Goal: Information Seeking & Learning: Learn about a topic

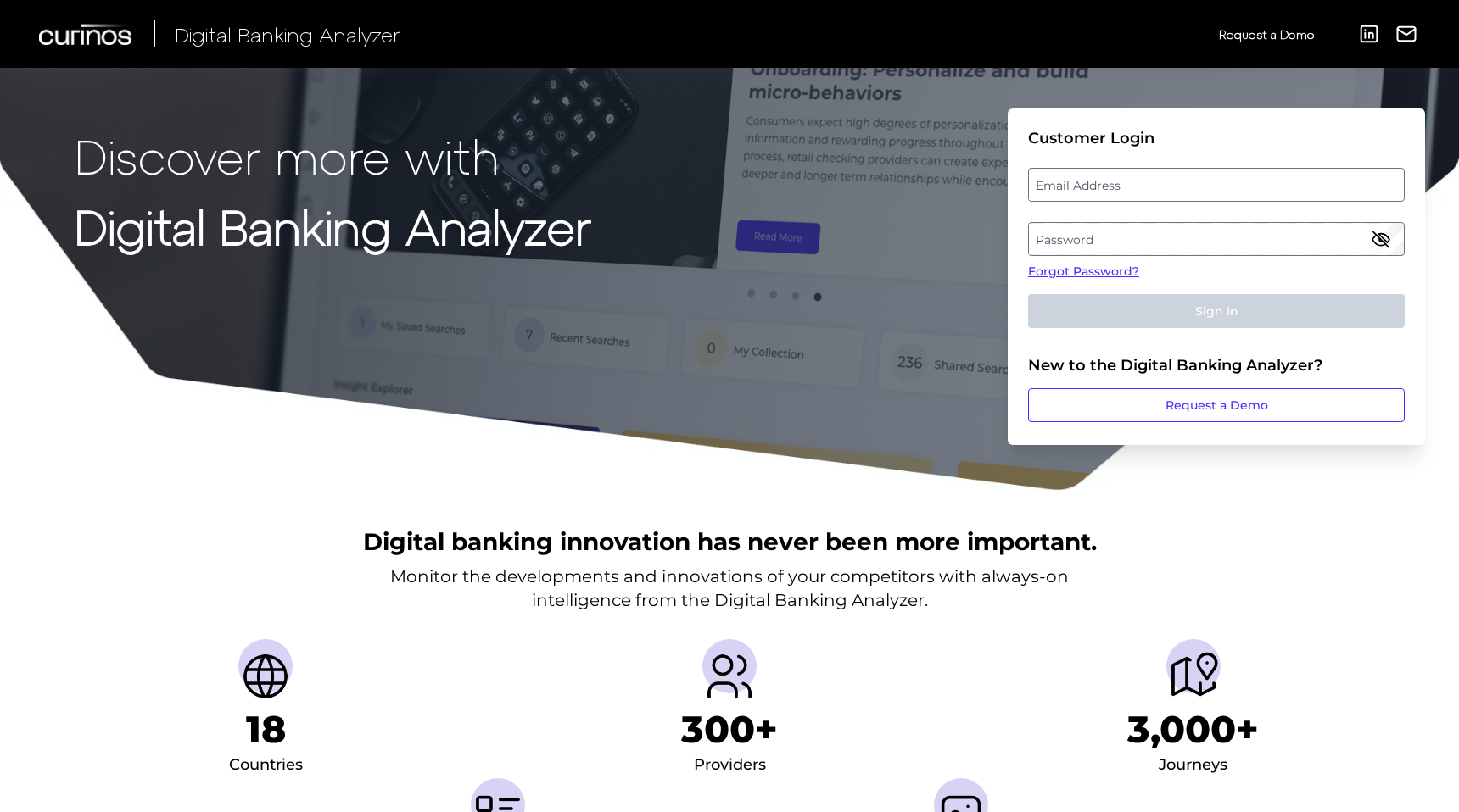
click at [1209, 196] on label "Email Address" at bounding box center [1216, 184] width 374 height 30
click at [1209, 196] on input "email" at bounding box center [1216, 184] width 376 height 34
type input "[EMAIL_ADDRESS][PERSON_NAME][DOMAIN_NAME]"
click at [1080, 228] on label "Password" at bounding box center [1216, 239] width 374 height 30
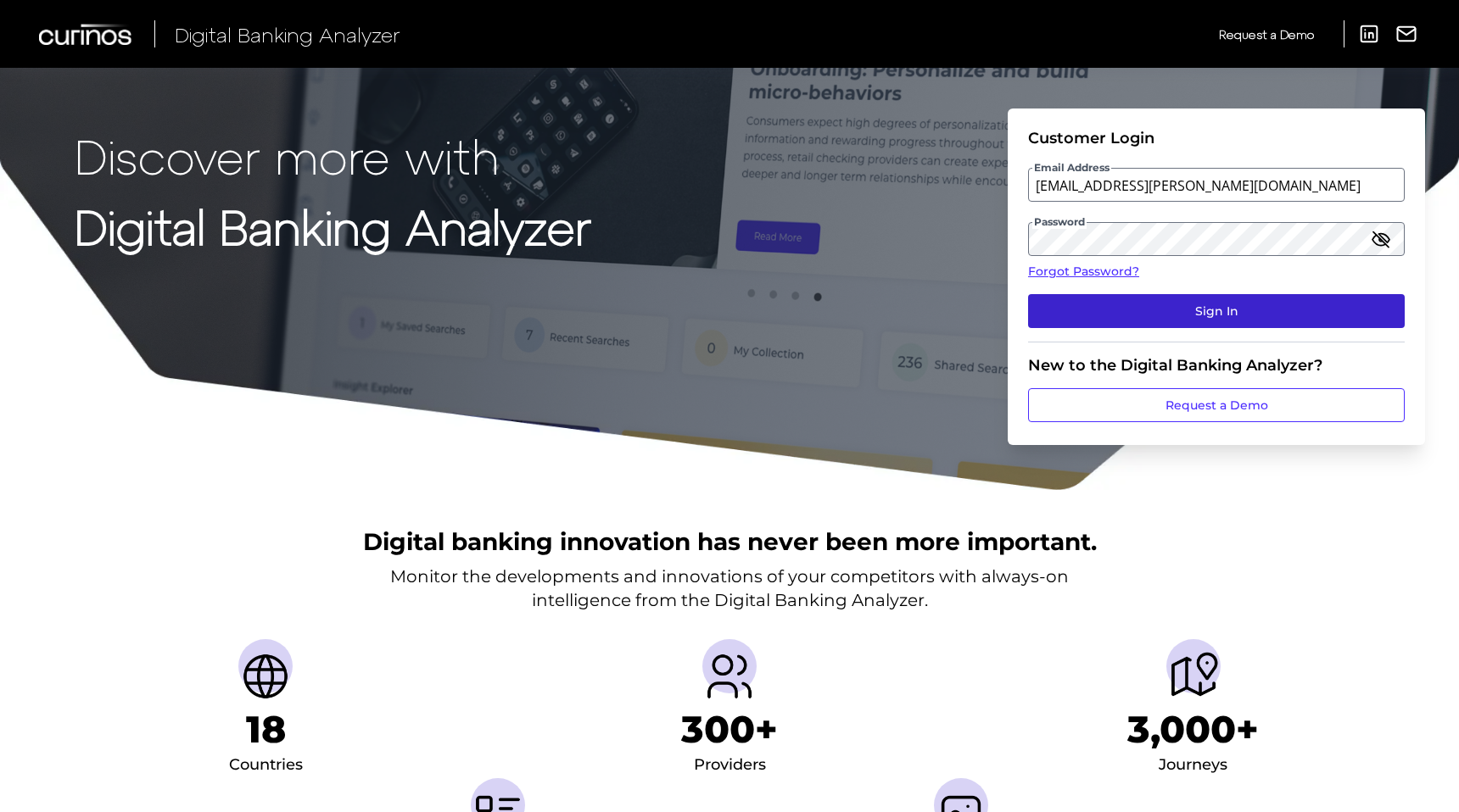
click at [1177, 305] on button "Sign In" at bounding box center [1216, 310] width 376 height 34
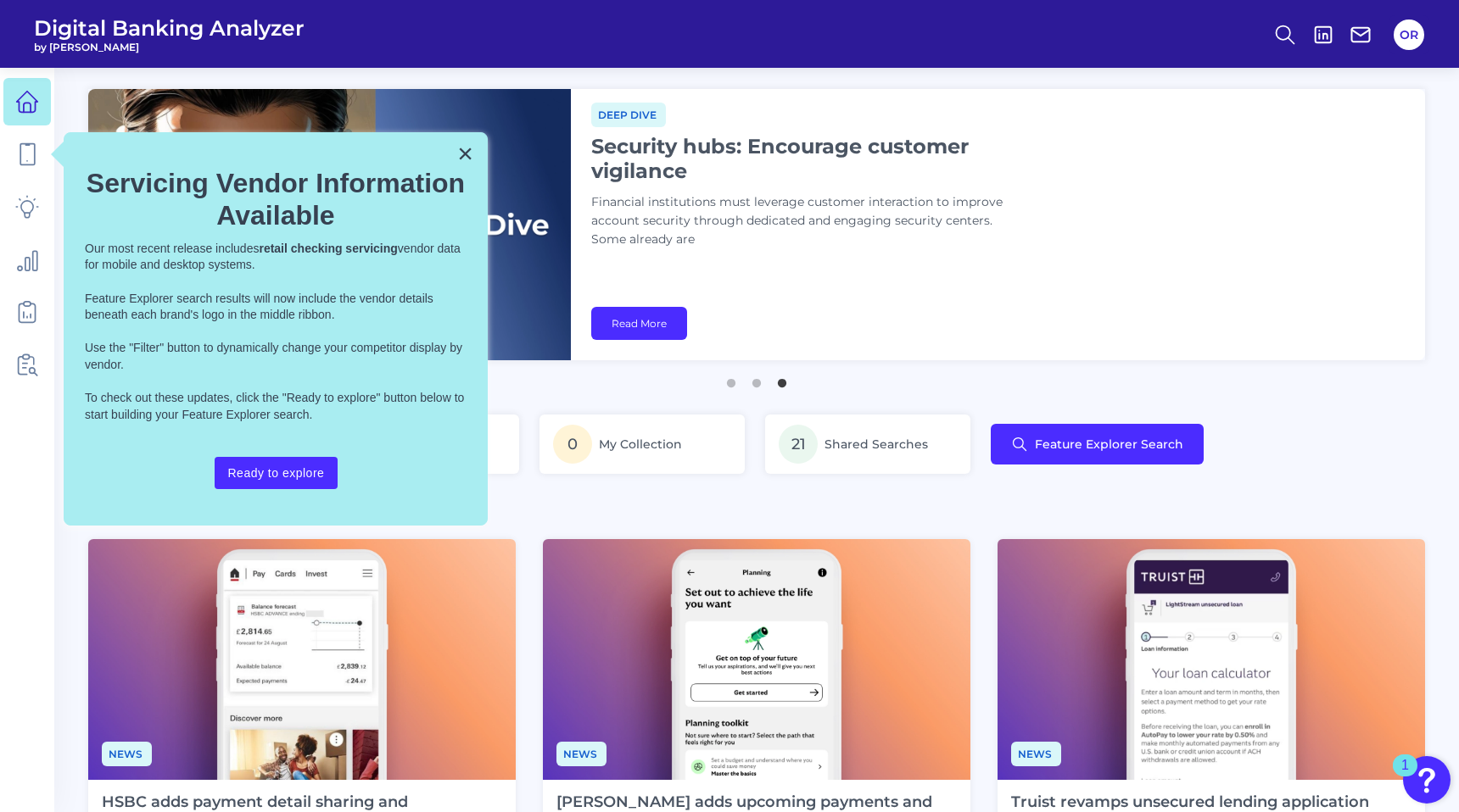
click at [475, 153] on div "× Servicing Vendor Information Available Our most recent release includes retai…" at bounding box center [275, 329] width 424 height 394
click at [465, 153] on button "×" at bounding box center [465, 154] width 16 height 27
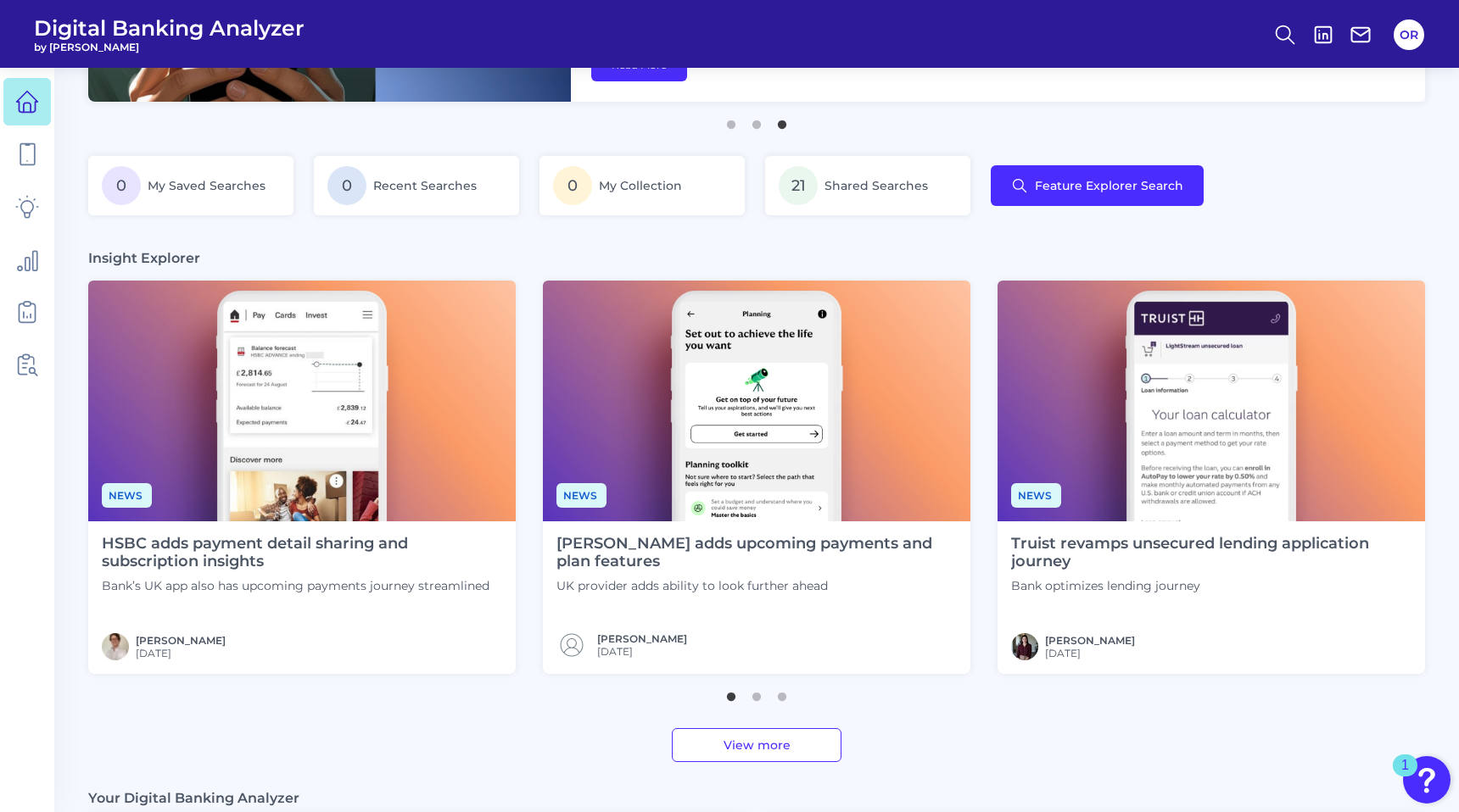
scroll to position [243, 0]
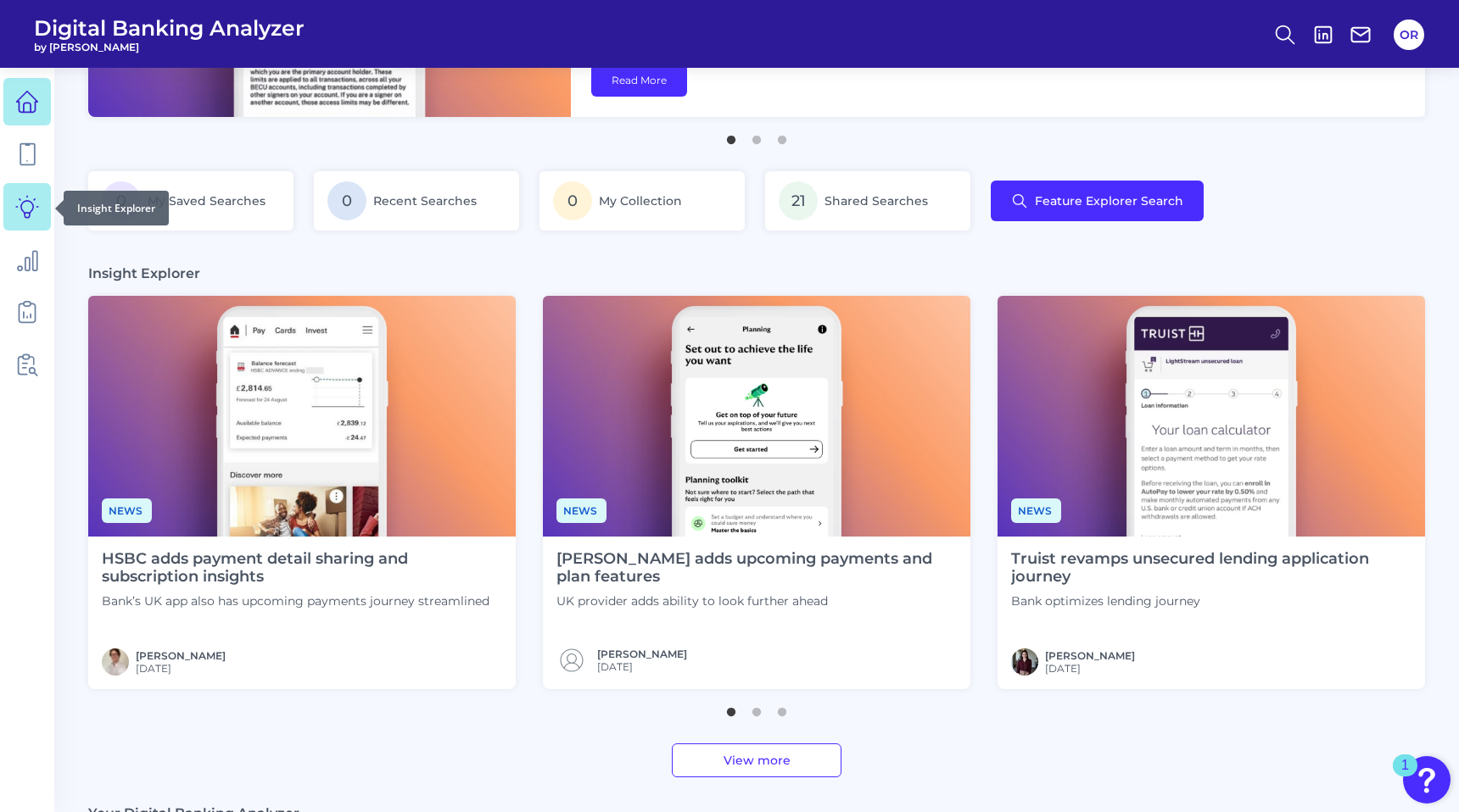
click at [25, 217] on icon at bounding box center [26, 207] width 23 height 23
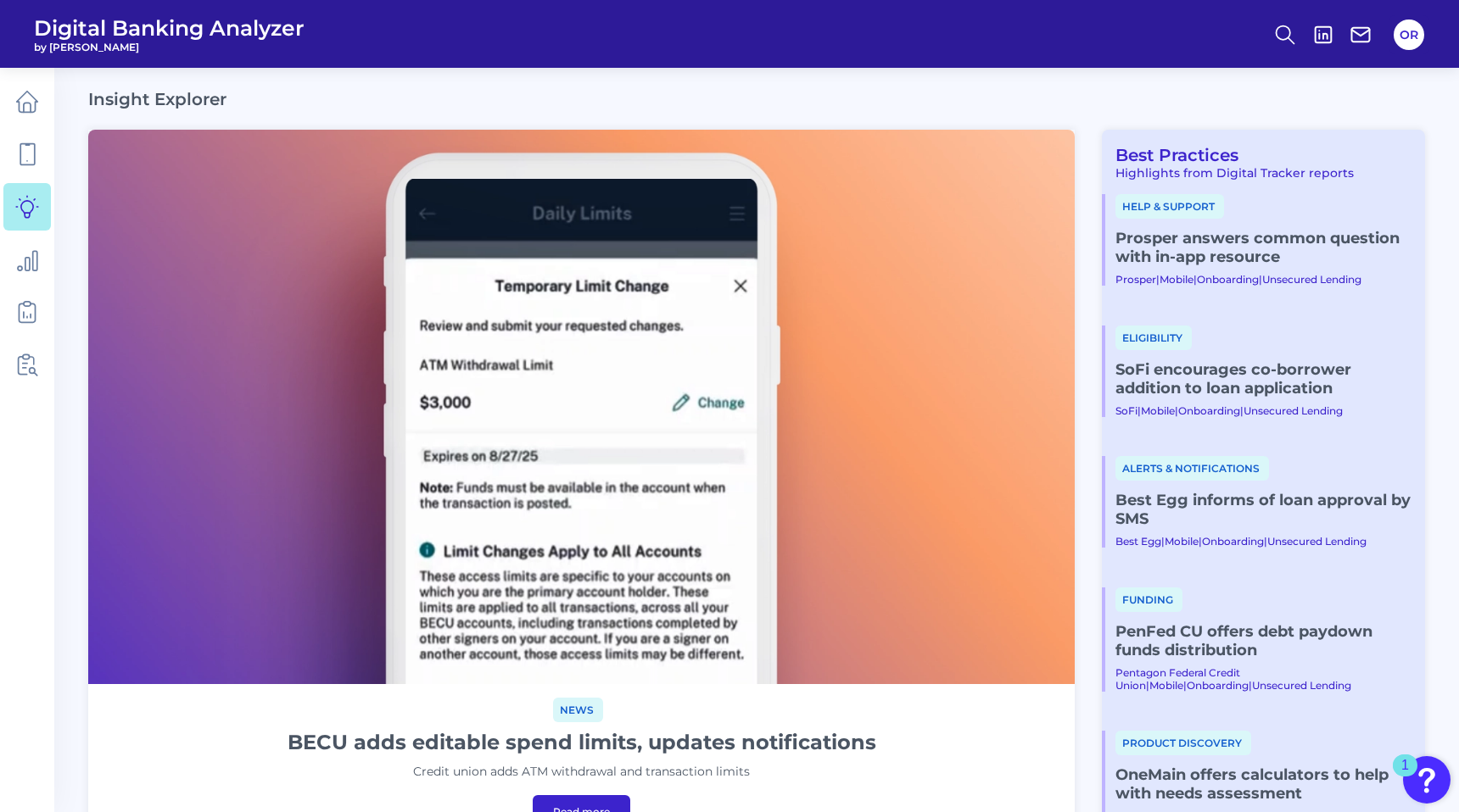
click at [1191, 506] on link "Best Egg informs of loan approval by SMS" at bounding box center [1263, 509] width 296 height 37
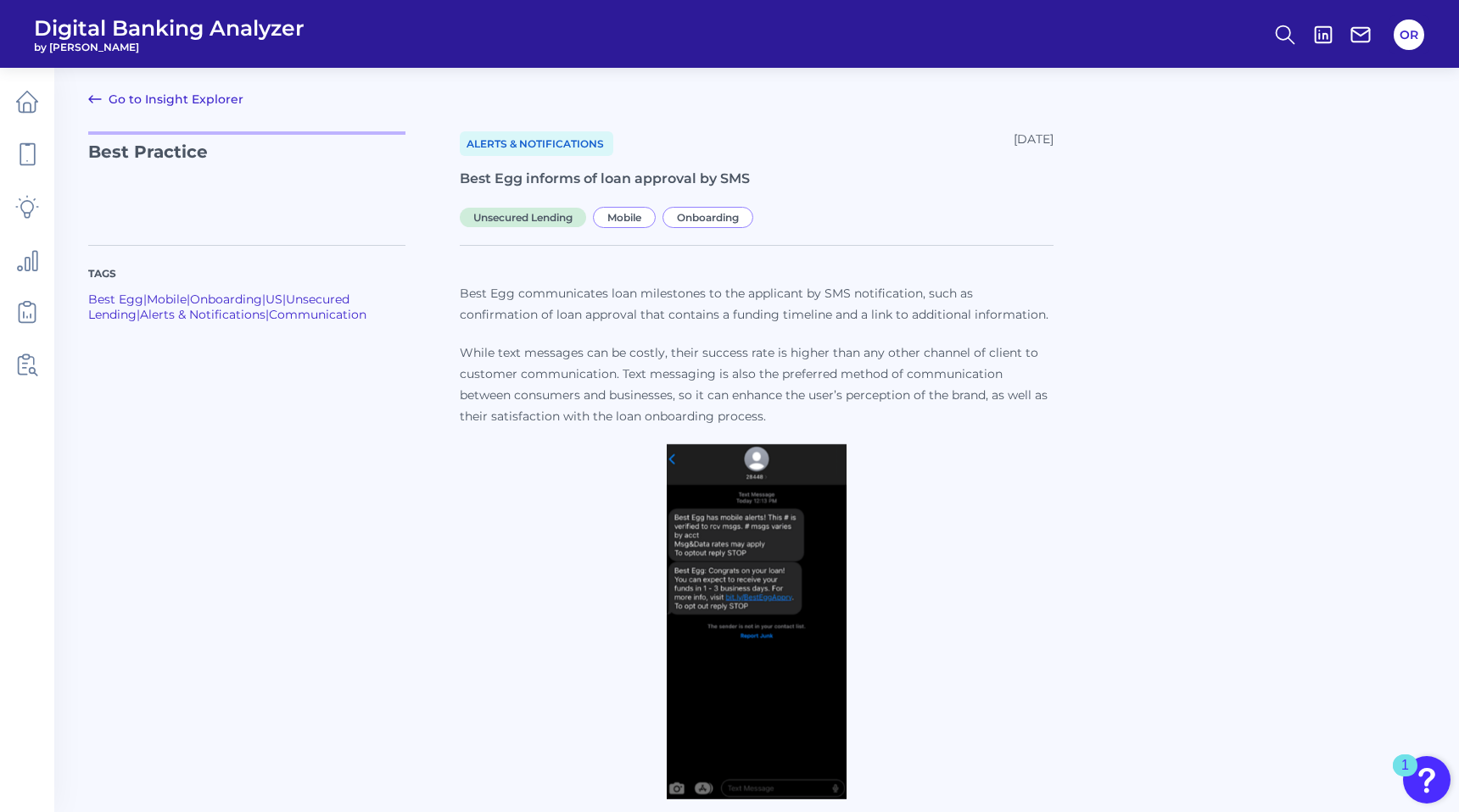
scroll to position [19, 0]
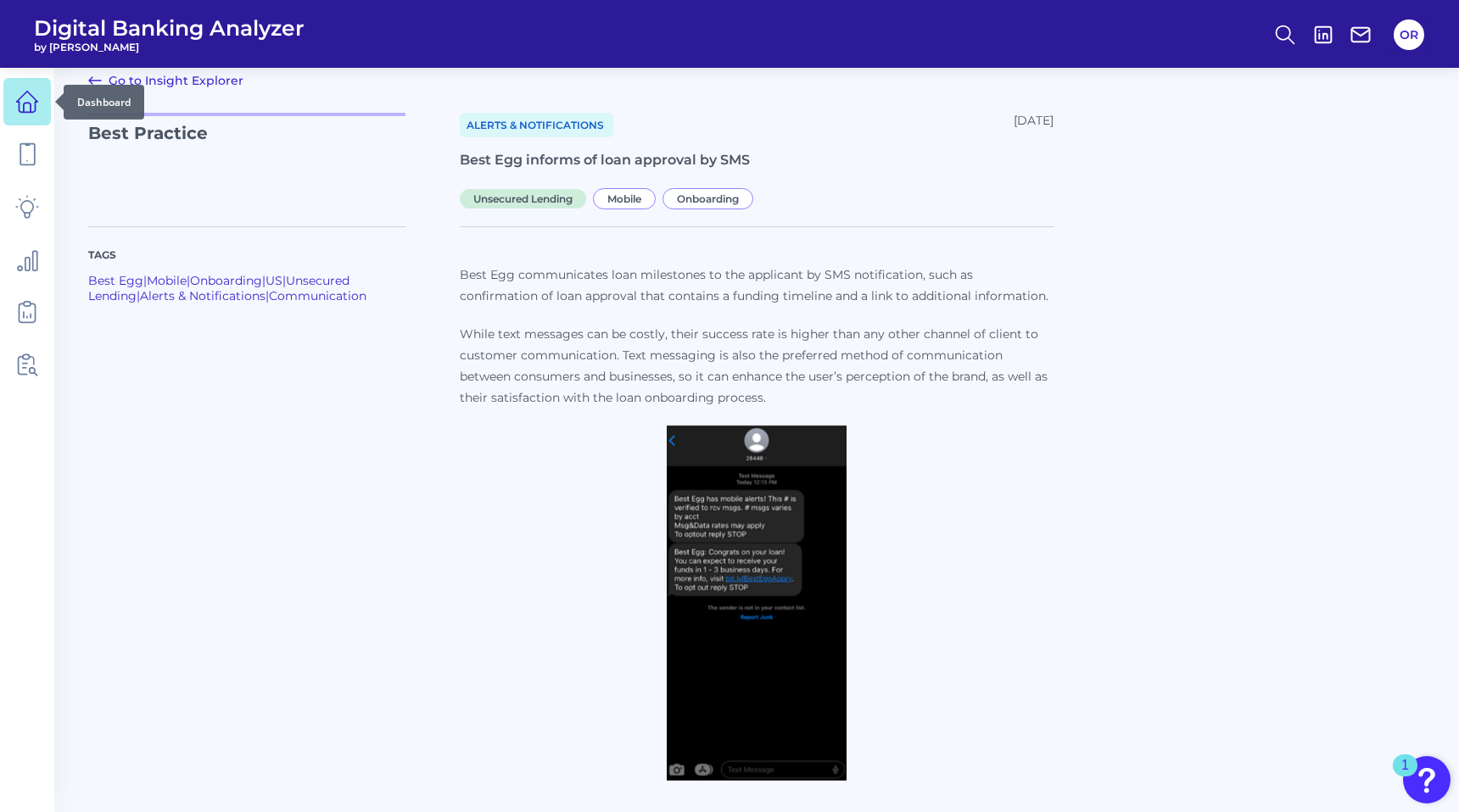
click at [25, 104] on icon at bounding box center [27, 102] width 24 height 24
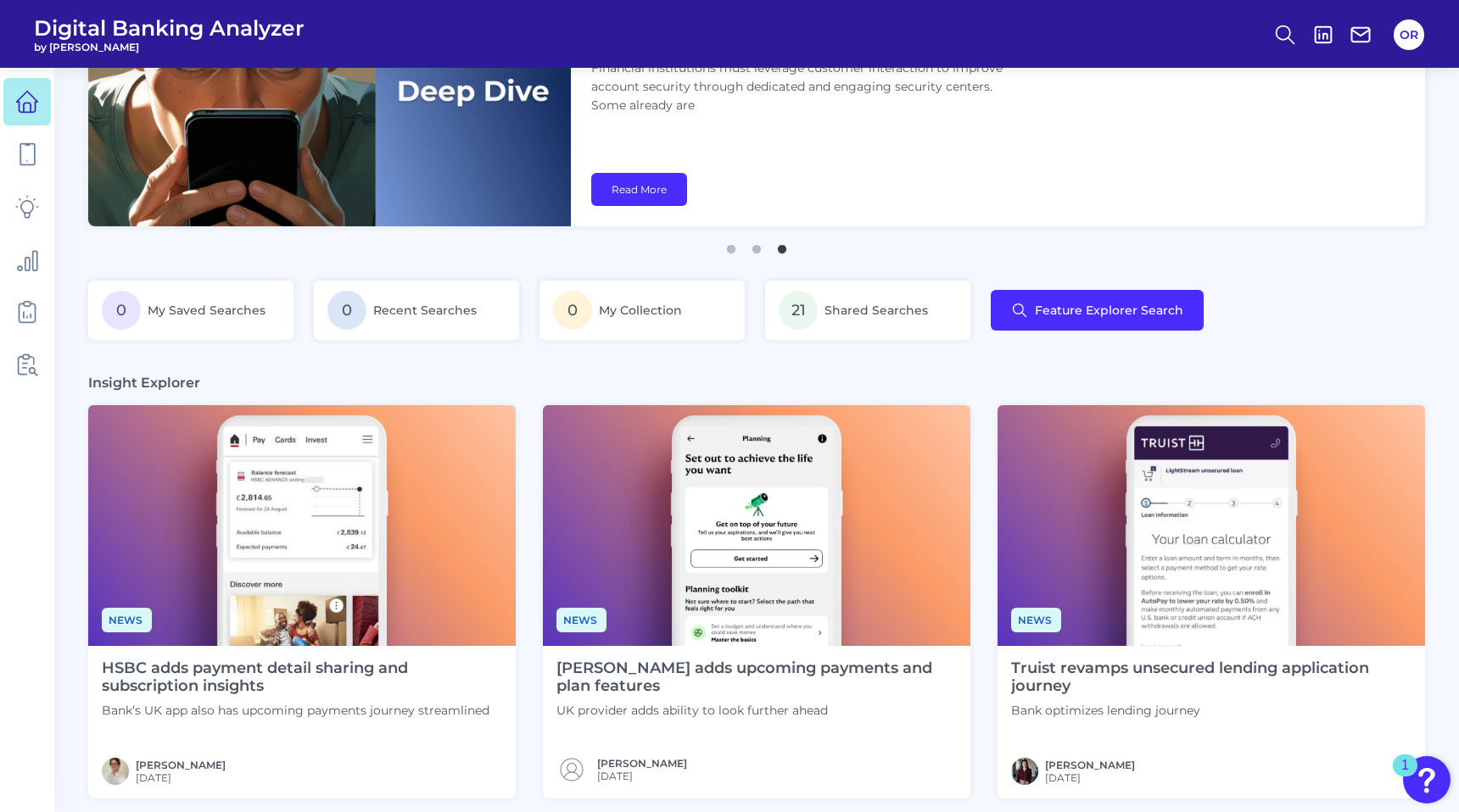
scroll to position [173, 0]
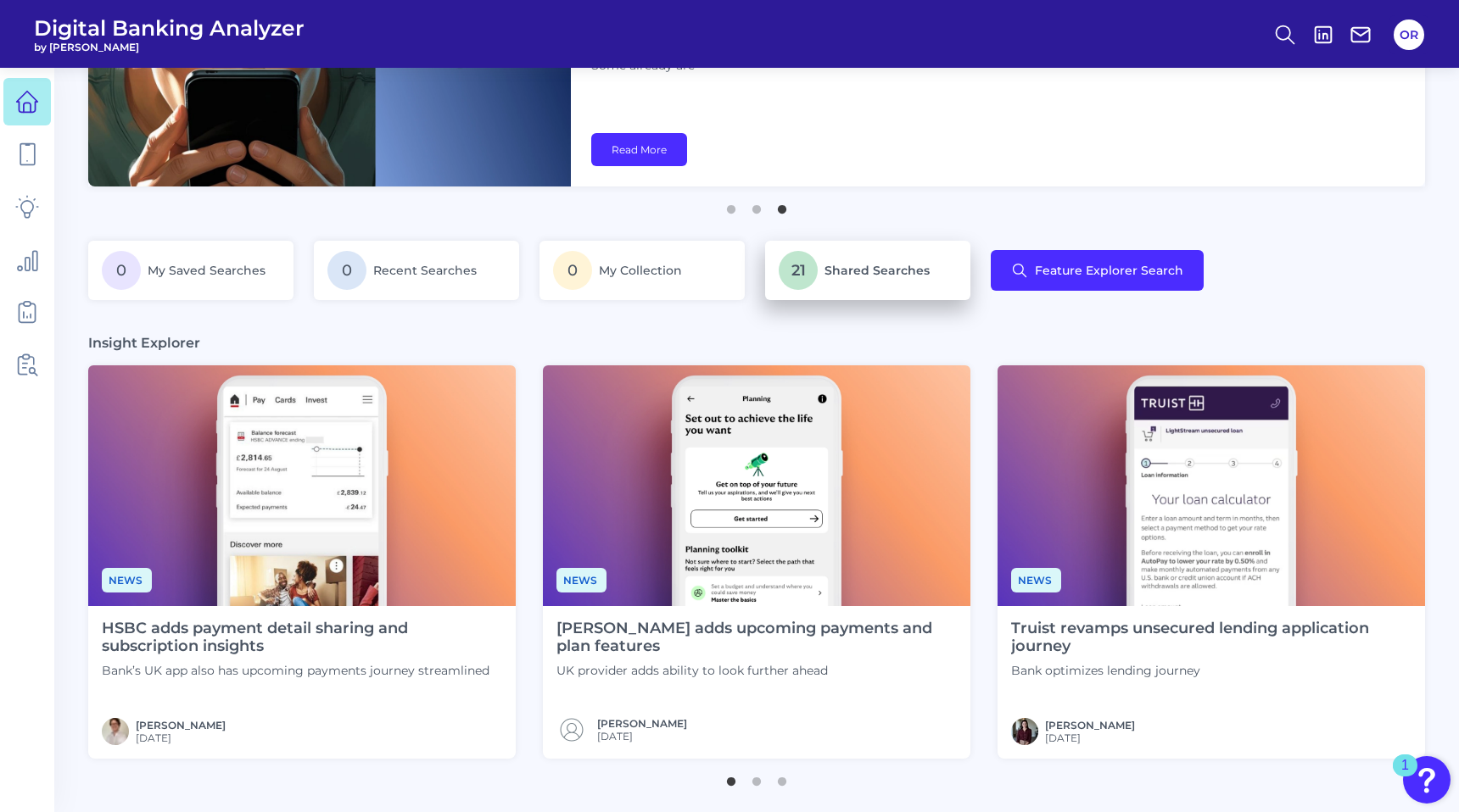
click at [873, 275] on span "Shared Searches" at bounding box center [876, 270] width 105 height 16
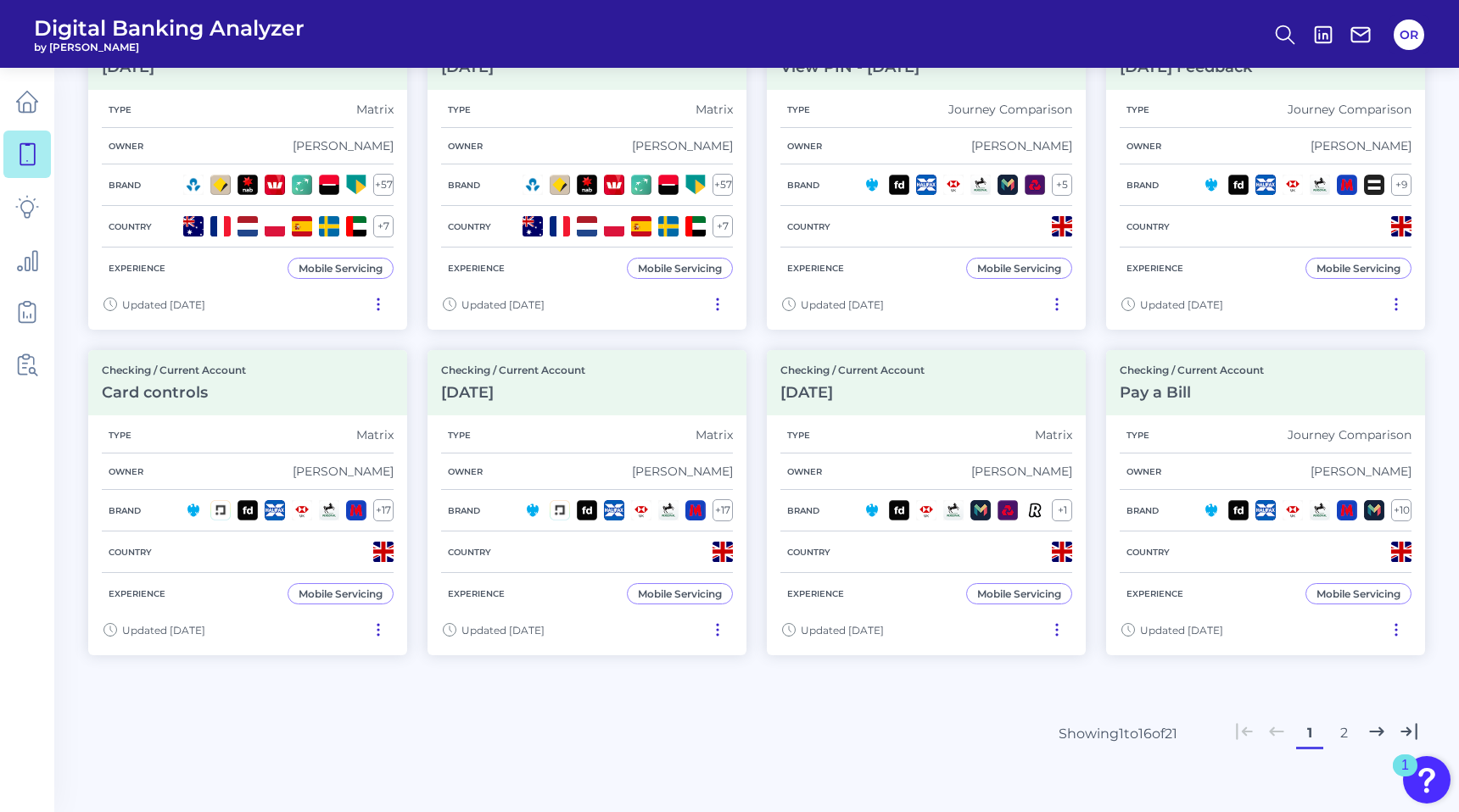
scroll to position [1043, 0]
